Goal: Register for event/course

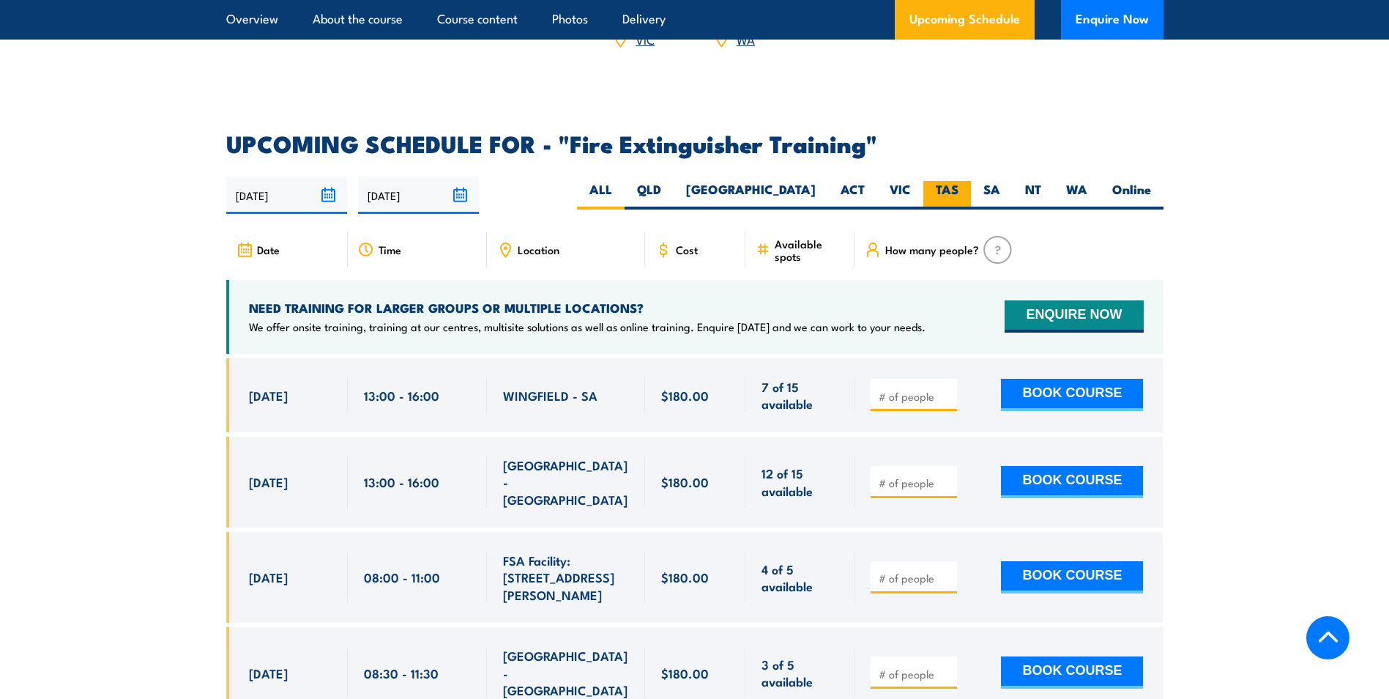
scroll to position [2458, 0]
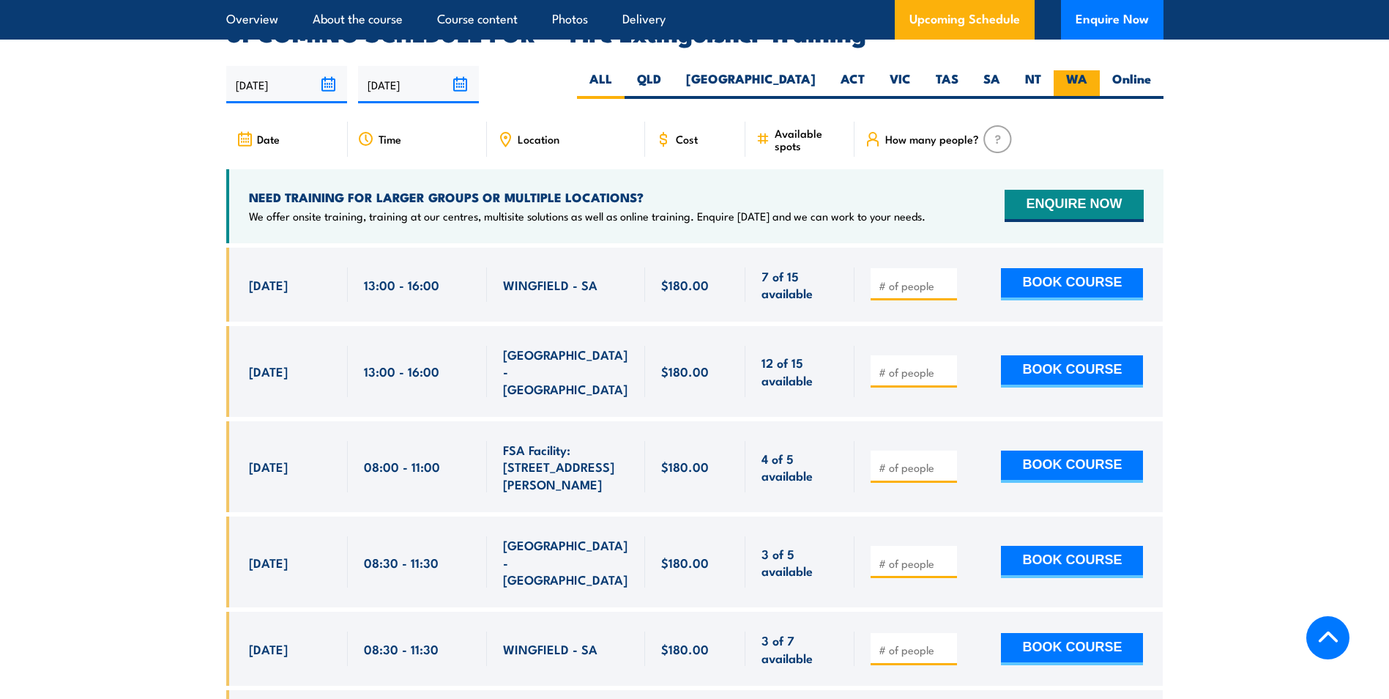
click at [1078, 70] on label "WA" at bounding box center [1077, 84] width 46 height 29
click at [1088, 70] on input "WA" at bounding box center [1093, 75] width 10 height 10
radio input "true"
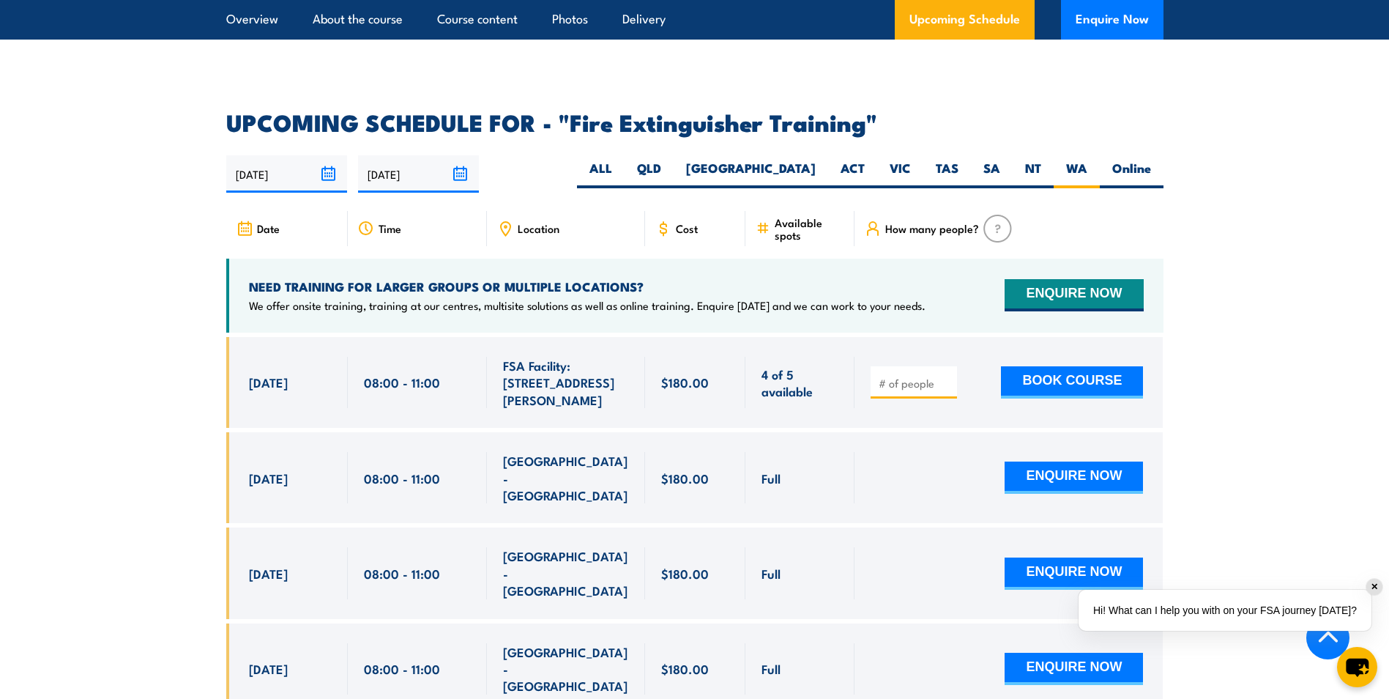
scroll to position [2238, 0]
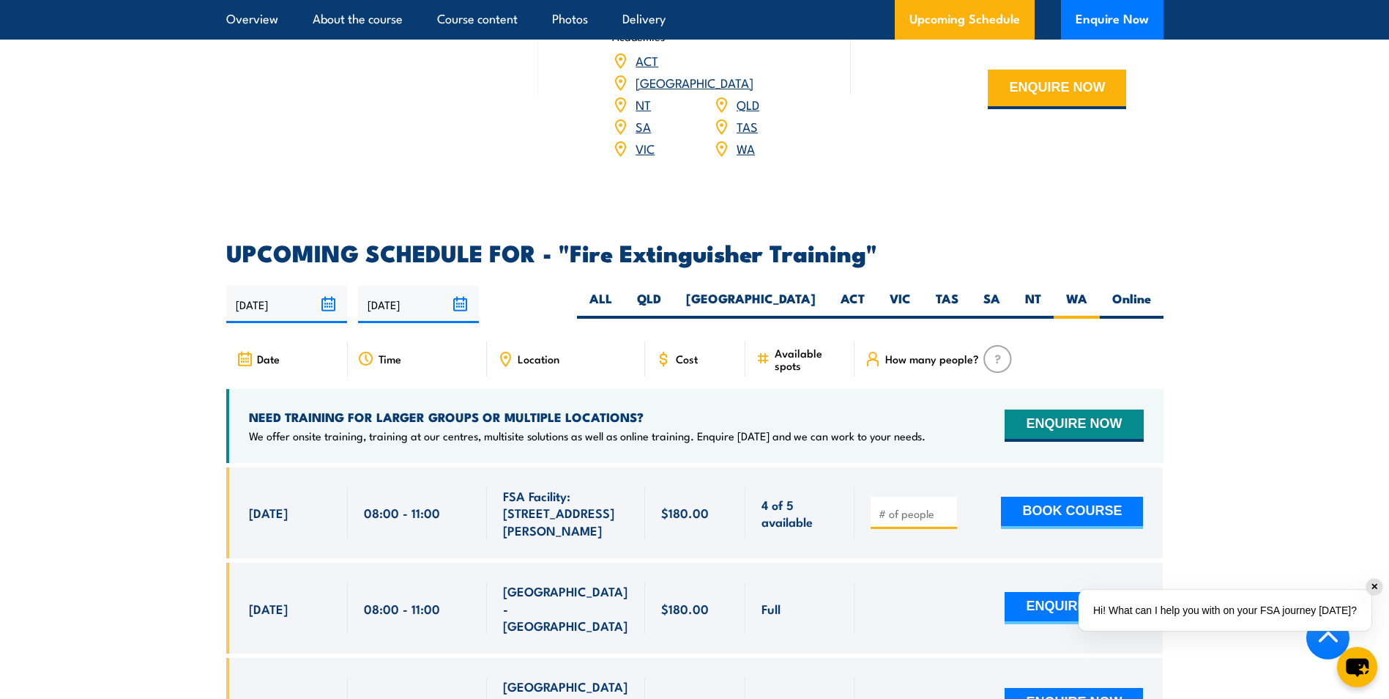
click at [911, 506] on input "number" at bounding box center [915, 513] width 73 height 15
type input "1"
click at [946, 506] on input "1" at bounding box center [915, 513] width 73 height 15
click at [1190, 457] on section "UPCOMING SCHEDULE FOR - "Fire Extinguisher Training" 06/10/2025 04/04/2026" at bounding box center [694, 649] width 1389 height 815
click at [1117, 497] on button "BOOK COURSE" at bounding box center [1072, 513] width 142 height 32
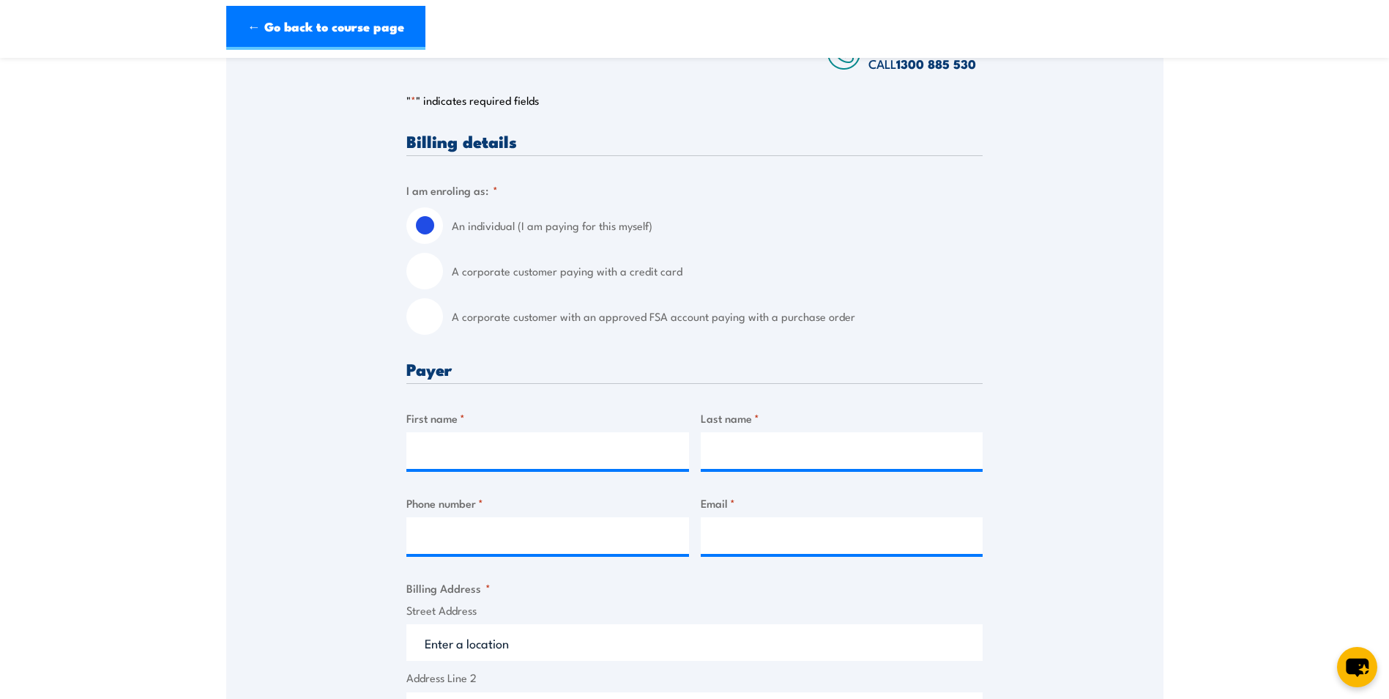
scroll to position [146, 0]
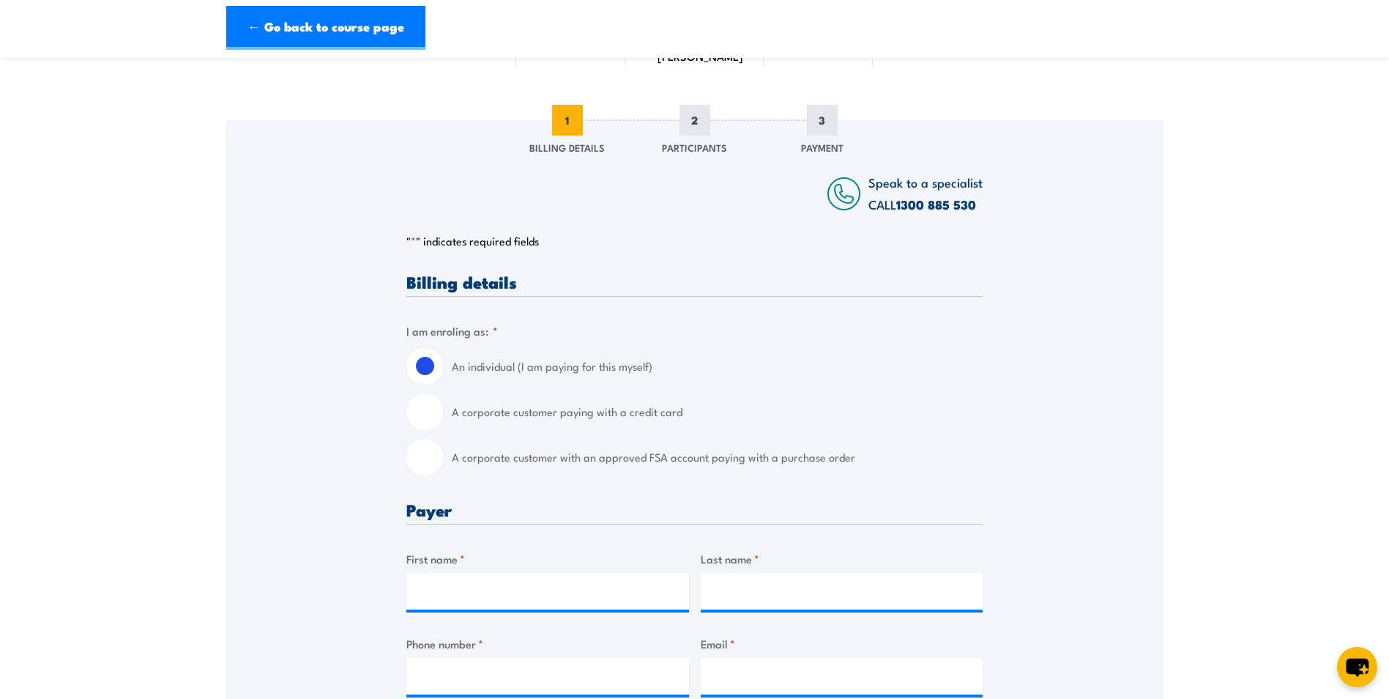
click at [593, 426] on label "A corporate customer paying with a credit card" at bounding box center [717, 411] width 531 height 37
click at [443, 426] on input "A corporate customer paying with a credit card" at bounding box center [425, 411] width 37 height 37
radio input "true"
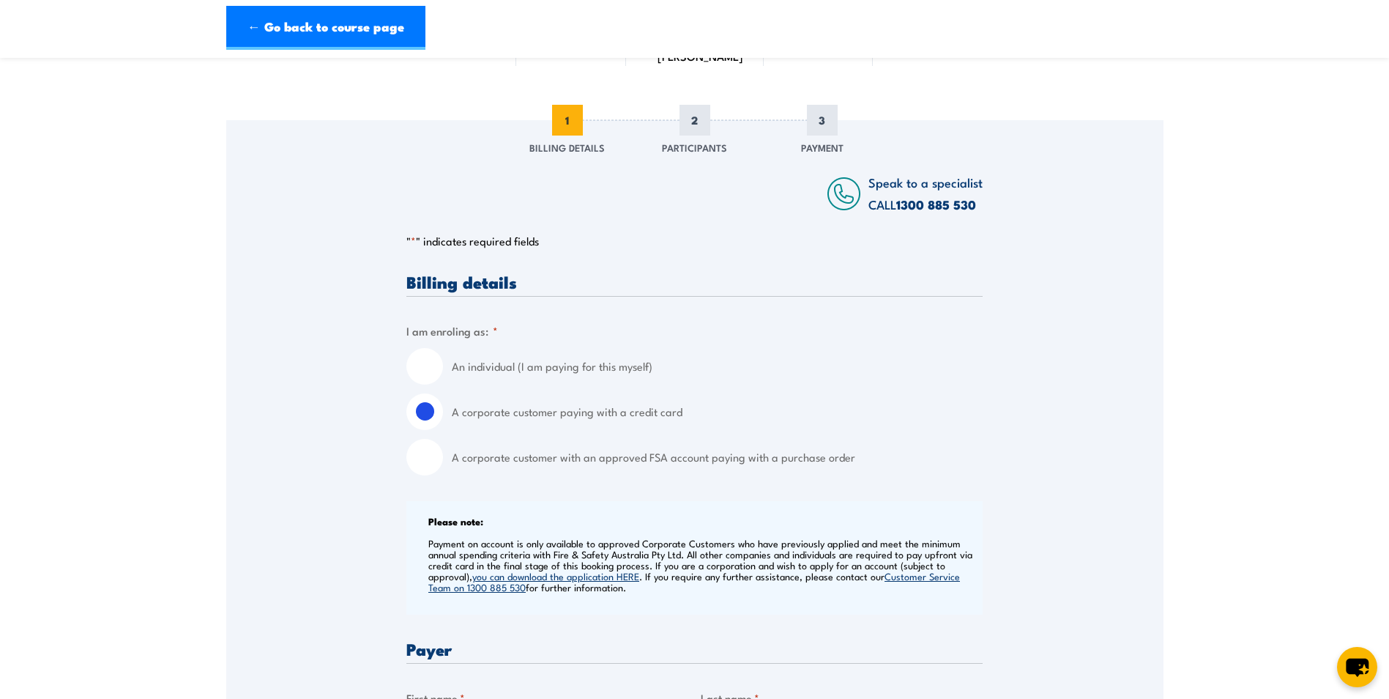
click at [582, 467] on label "A corporate customer with an approved FSA account paying with a purchase order" at bounding box center [717, 457] width 531 height 37
click at [443, 467] on input "A corporate customer with an approved FSA account paying with a purchase order" at bounding box center [425, 457] width 37 height 37
radio input "true"
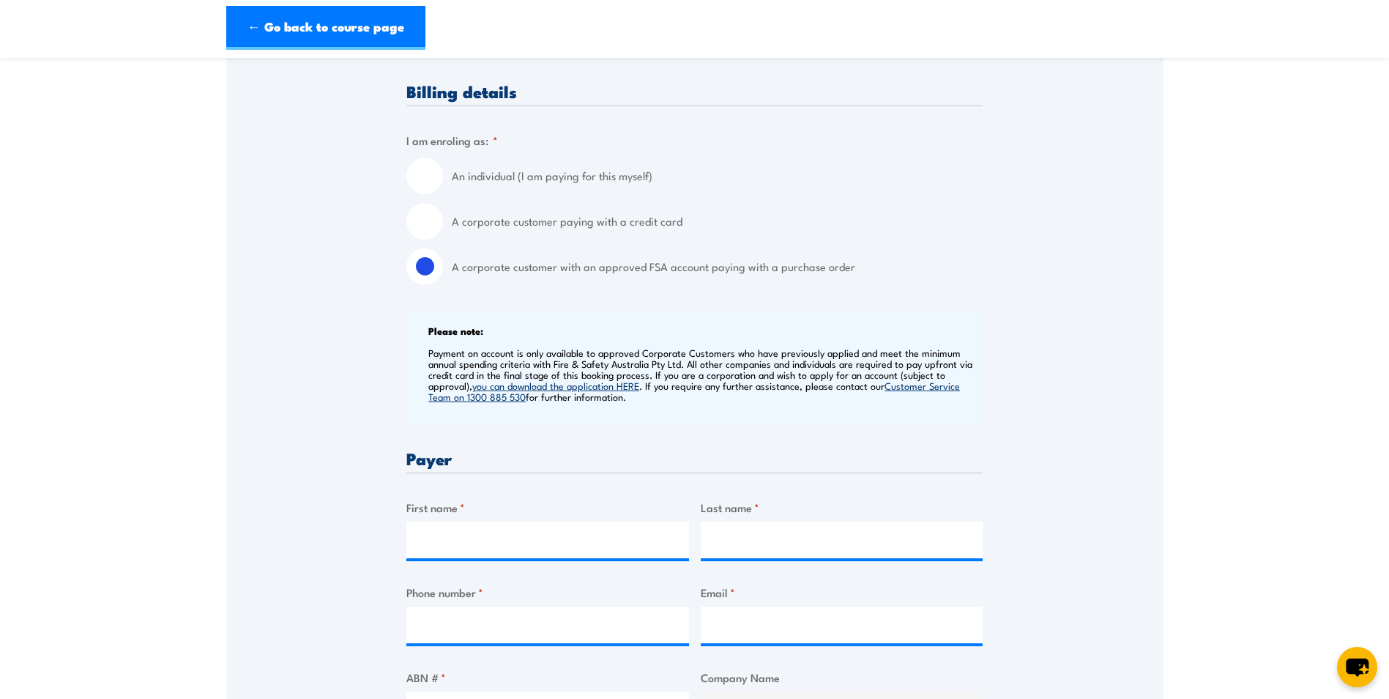
scroll to position [366, 0]
